Goal: Check status: Check status

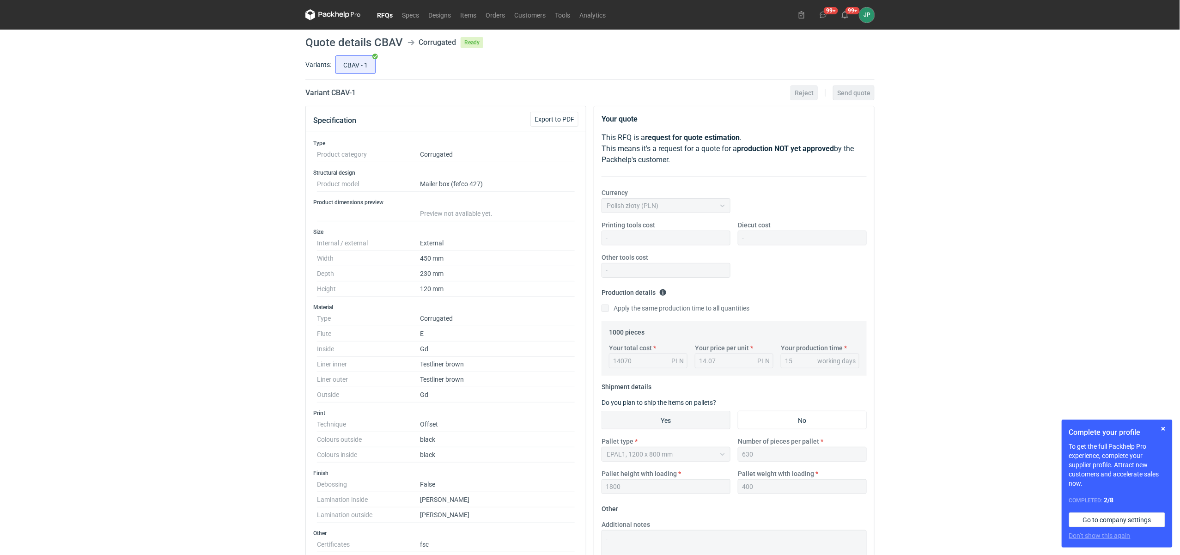
click at [328, 13] on icon at bounding box center [325, 14] width 12 height 5
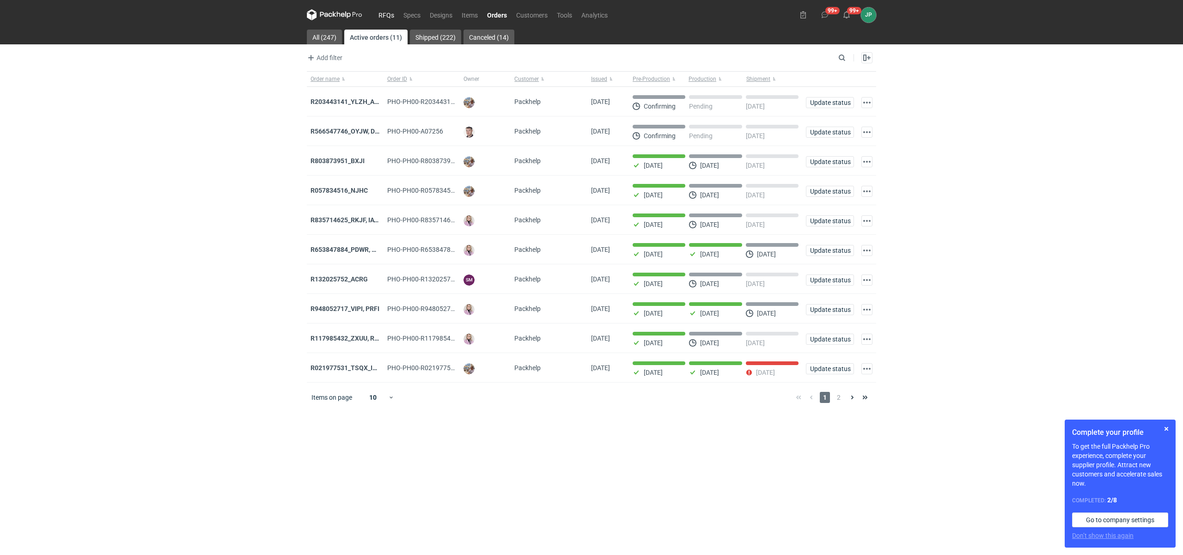
click at [383, 11] on link "RFQs" at bounding box center [386, 14] width 25 height 11
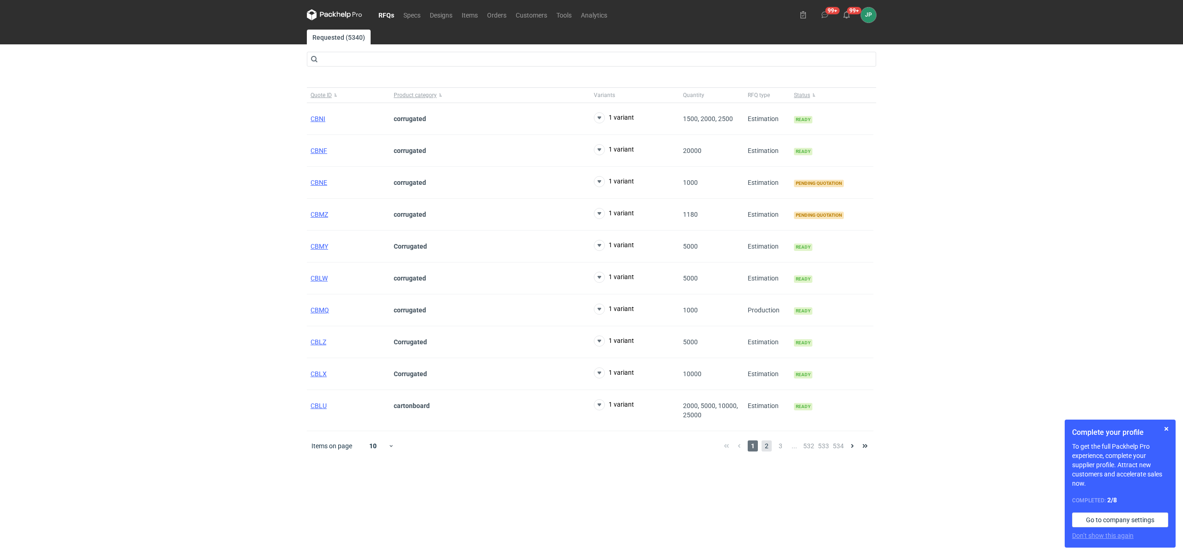
click at [761, 448] on span "2" at bounding box center [766, 445] width 10 height 11
